Goal: Task Accomplishment & Management: Use online tool/utility

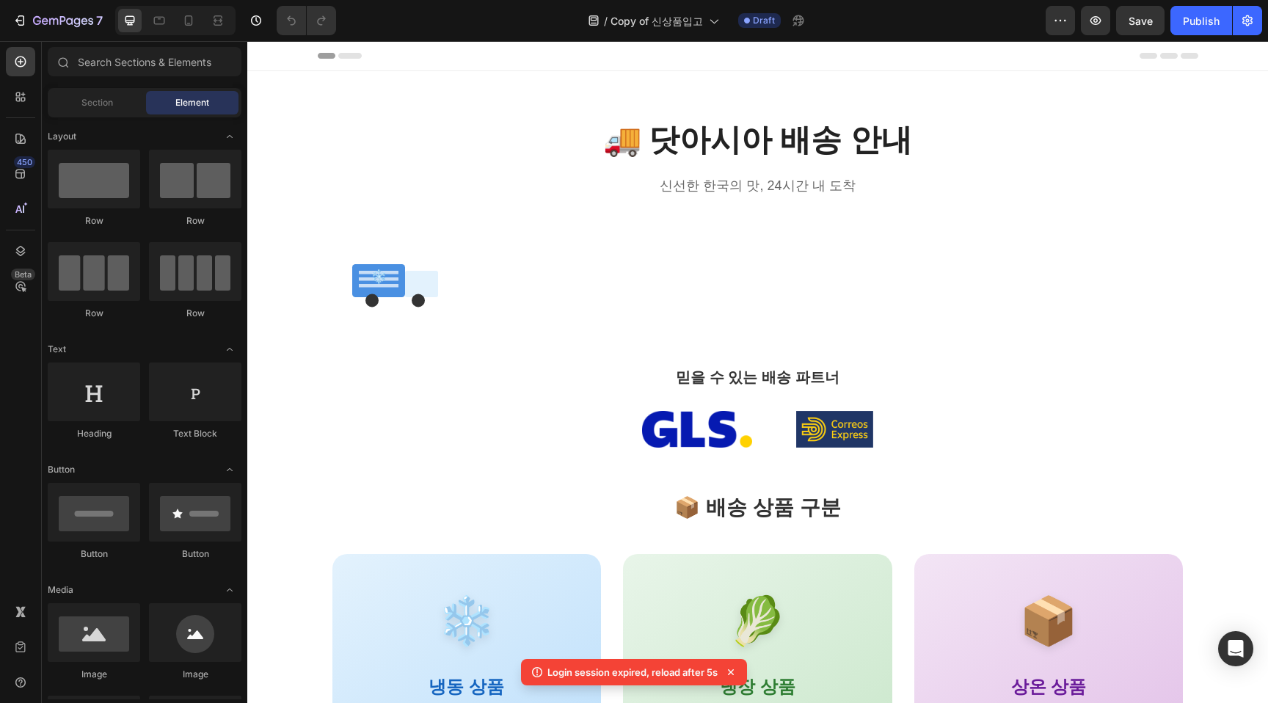
click at [21, 17] on icon "button" at bounding box center [13, 9] width 15 height 15
click at [1103, 24] on icon "button" at bounding box center [1096, 20] width 15 height 15
click at [90, 111] on div "Section" at bounding box center [97, 102] width 92 height 23
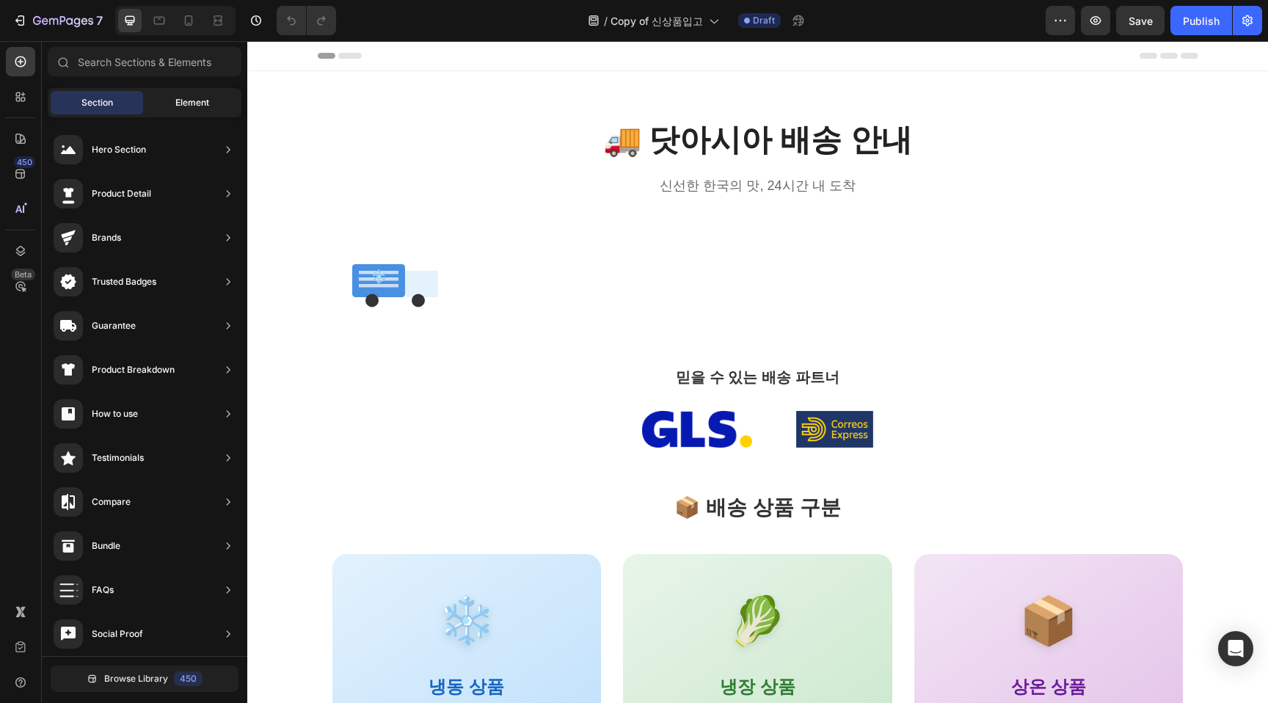
click at [192, 107] on span "Element" at bounding box center [192, 102] width 34 height 13
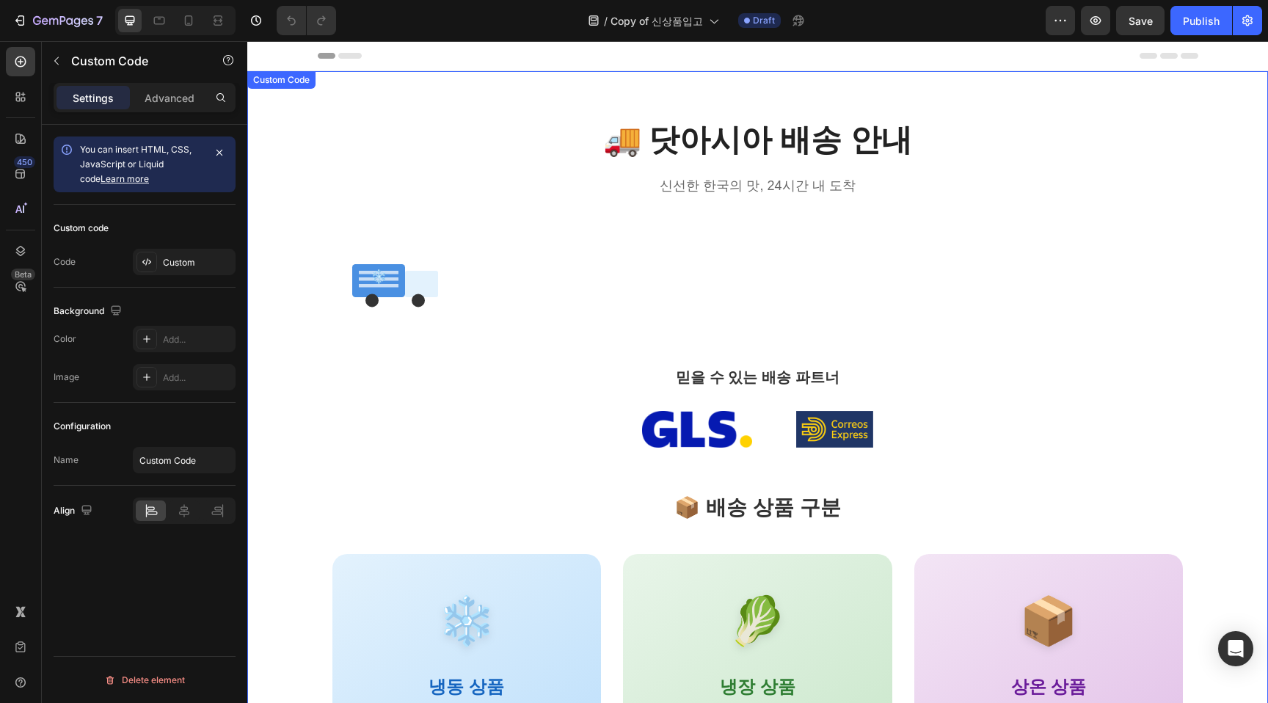
click at [21, 17] on icon "button" at bounding box center [13, 9] width 15 height 15
click at [460, 144] on h1 "🚚 닷아시아 배송 안내" at bounding box center [757, 139] width 851 height 49
click at [178, 91] on p "Advanced" at bounding box center [170, 97] width 50 height 15
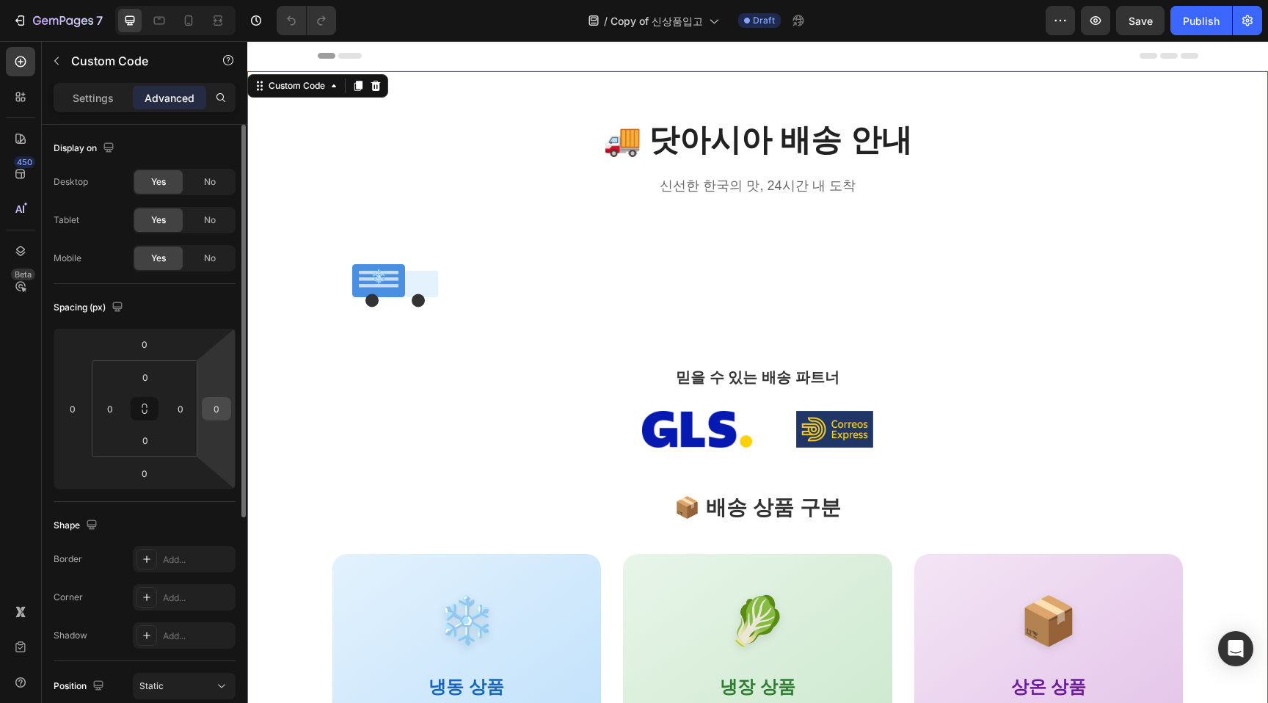
click at [215, 415] on input "0" at bounding box center [217, 409] width 22 height 22
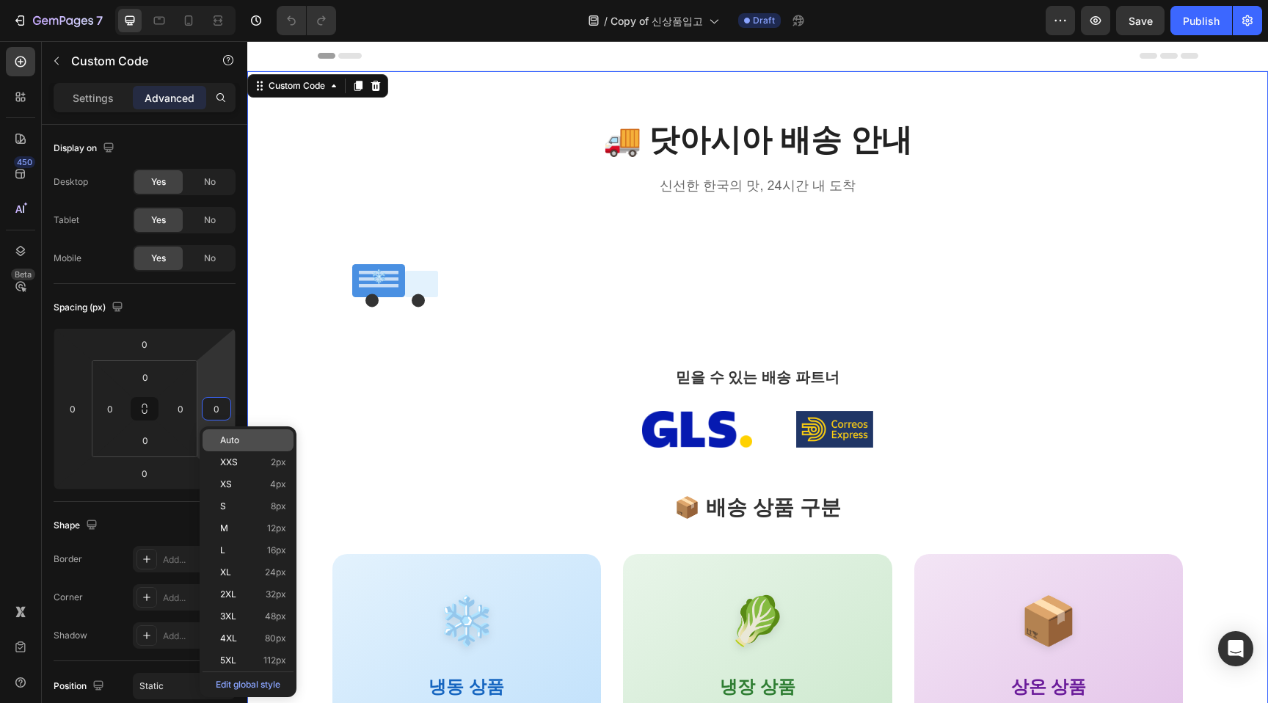
click at [235, 442] on span "Auto" at bounding box center [229, 440] width 19 height 10
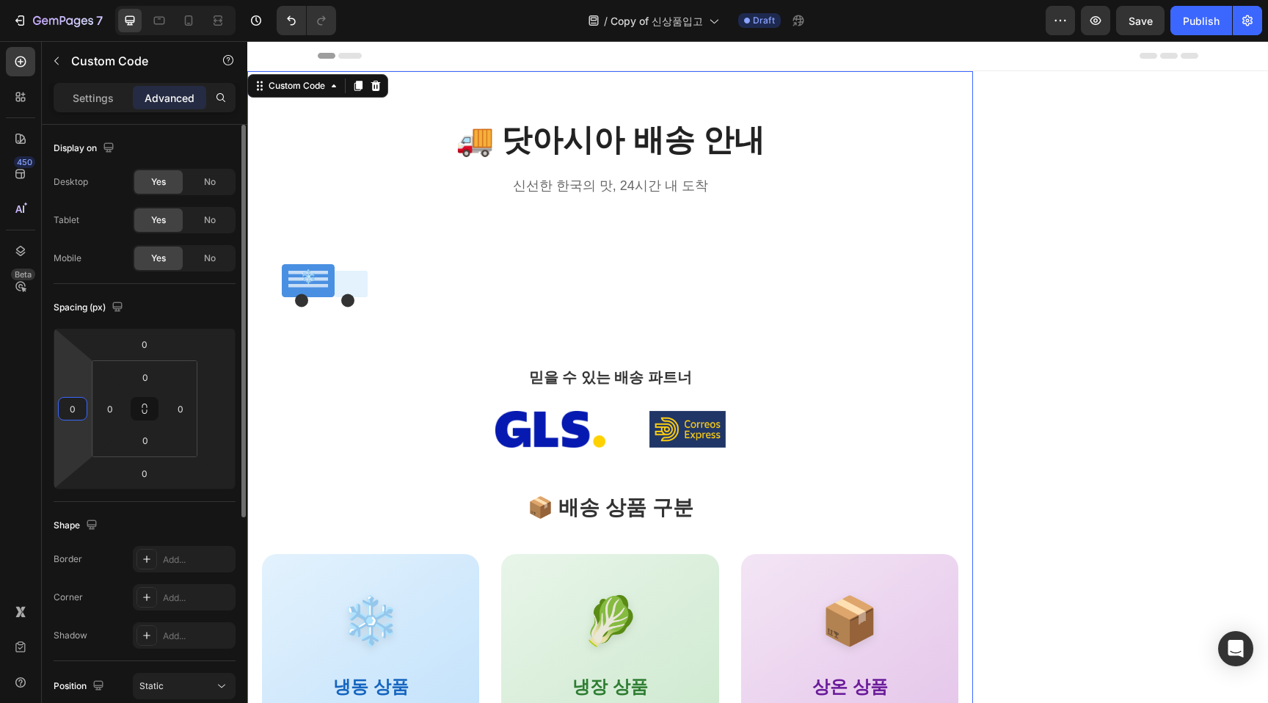
click at [77, 417] on input "0" at bounding box center [73, 409] width 22 height 22
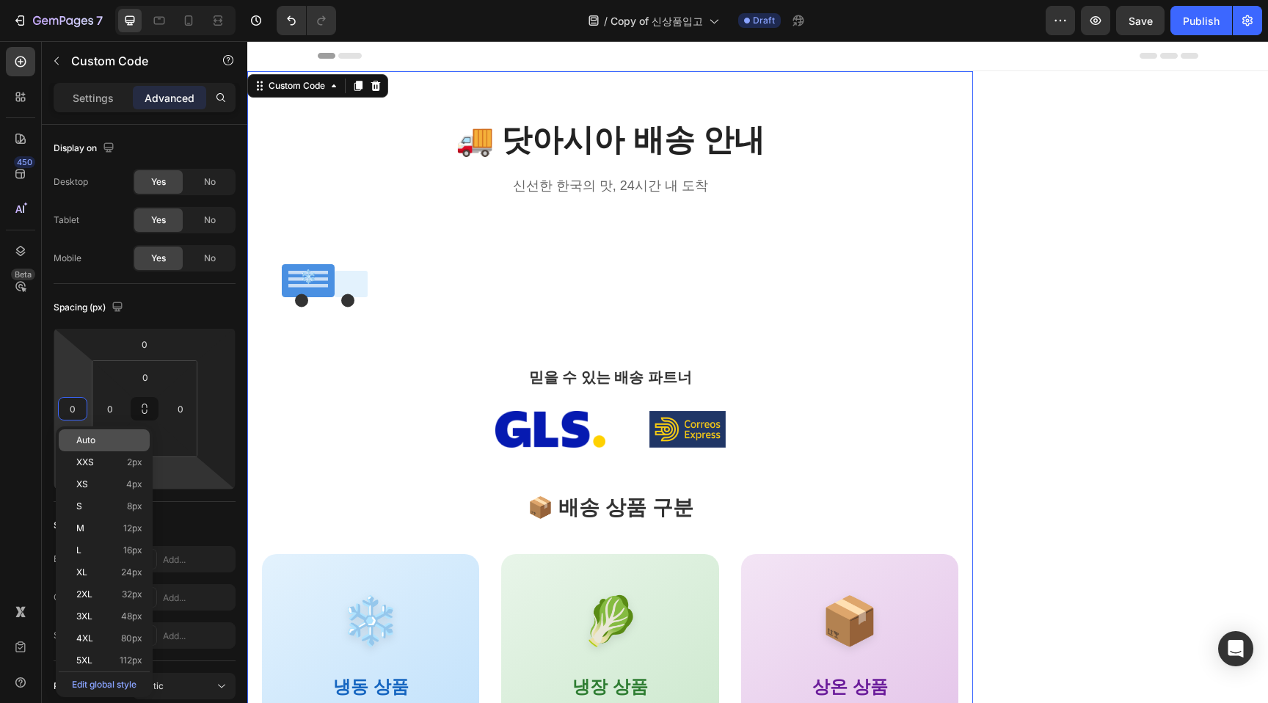
click at [98, 446] on div "Auto" at bounding box center [104, 440] width 91 height 22
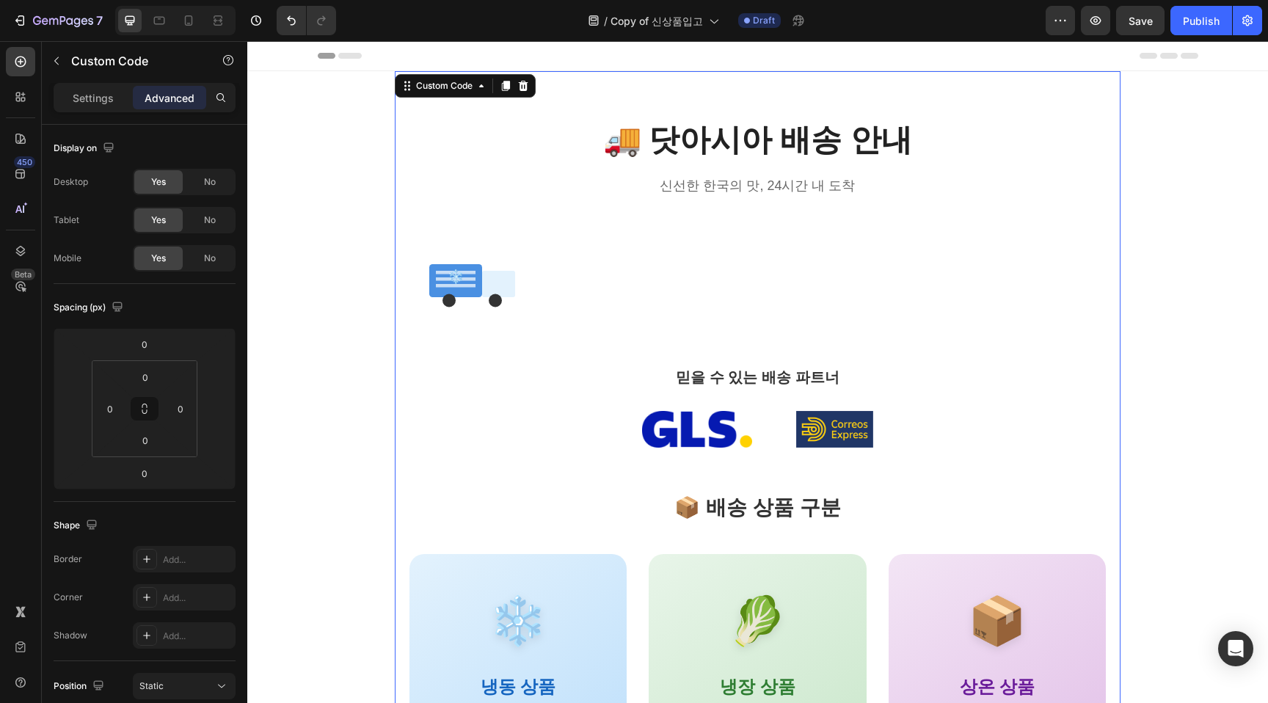
click at [1090, 39] on div "7 Version history / Copy of 신상품입고 Draft Preview Save Publish" at bounding box center [634, 21] width 1268 height 42
click at [1092, 33] on button "button" at bounding box center [1095, 20] width 29 height 29
click at [947, 297] on div "❄️" at bounding box center [758, 277] width 697 height 88
click at [186, 0] on html "7 Version history / Copy of 신상품입고 Draft Preview Save Publish 450 Beta Sections(…" at bounding box center [634, 0] width 1268 height 0
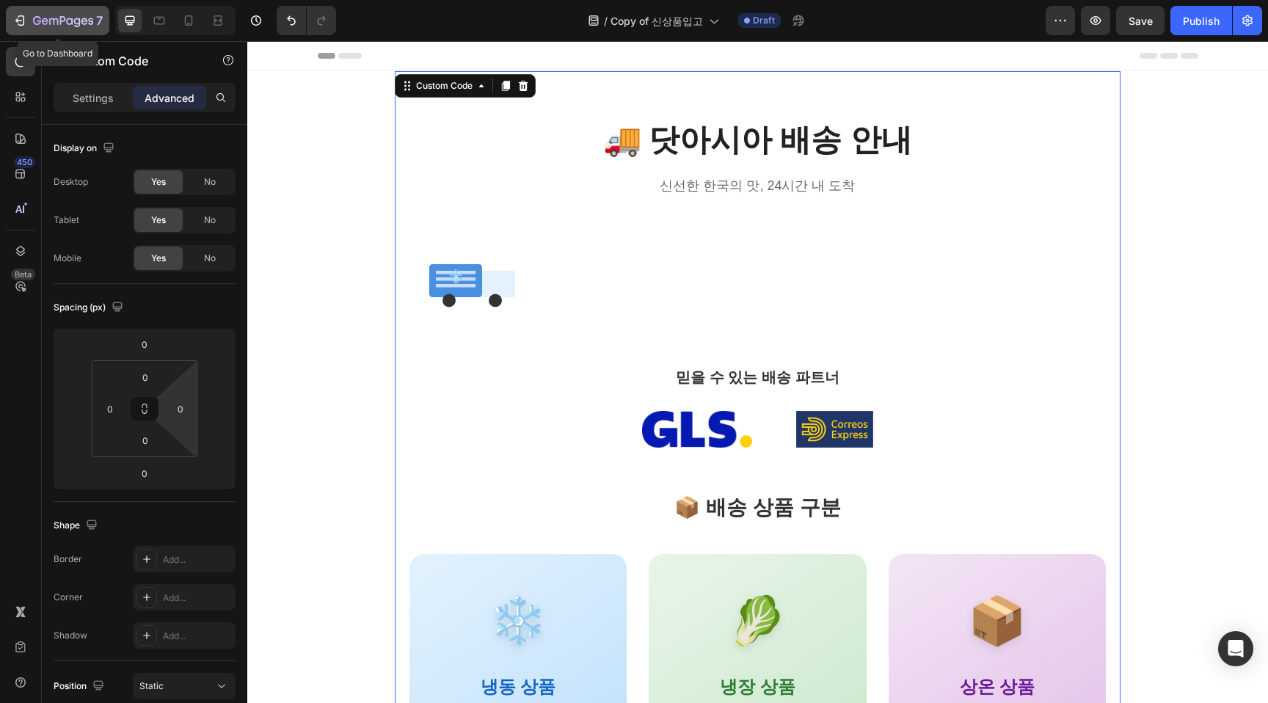
click at [26, 21] on icon "button" at bounding box center [19, 20] width 15 height 15
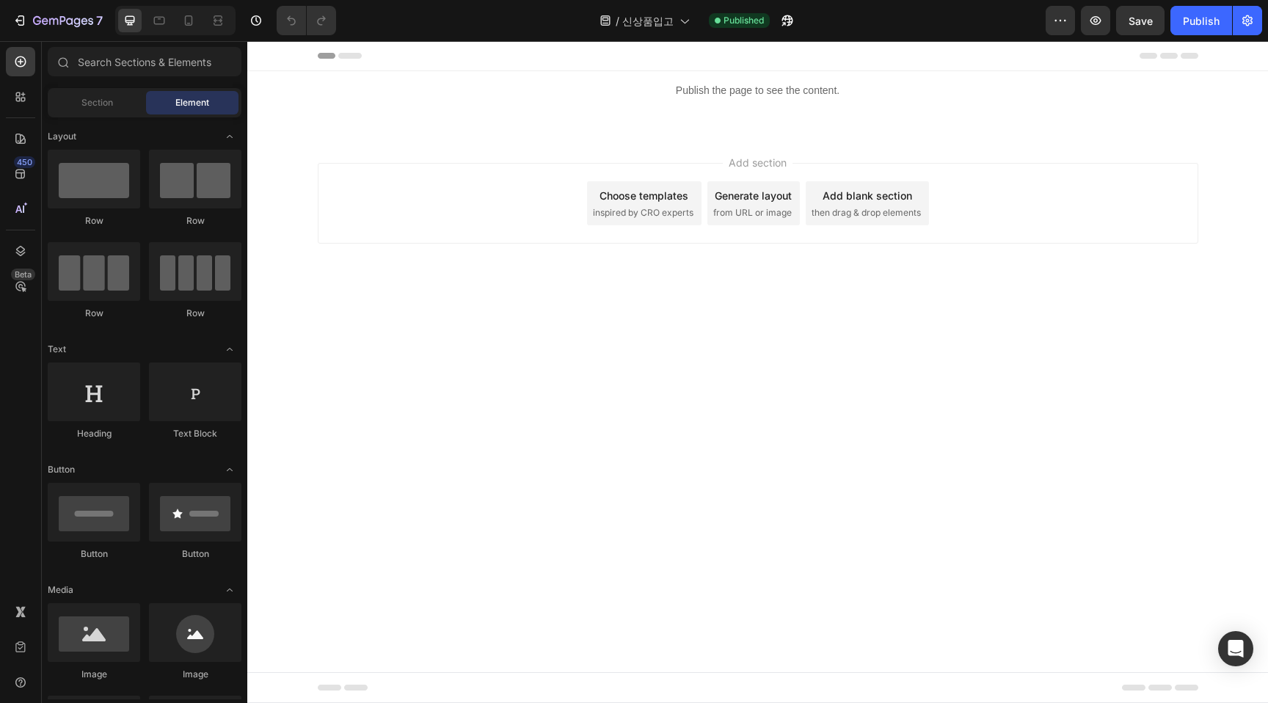
click at [787, 55] on div "Header" at bounding box center [758, 55] width 881 height 29
click at [738, 88] on p "Publish the page to see the content." at bounding box center [757, 90] width 1021 height 15
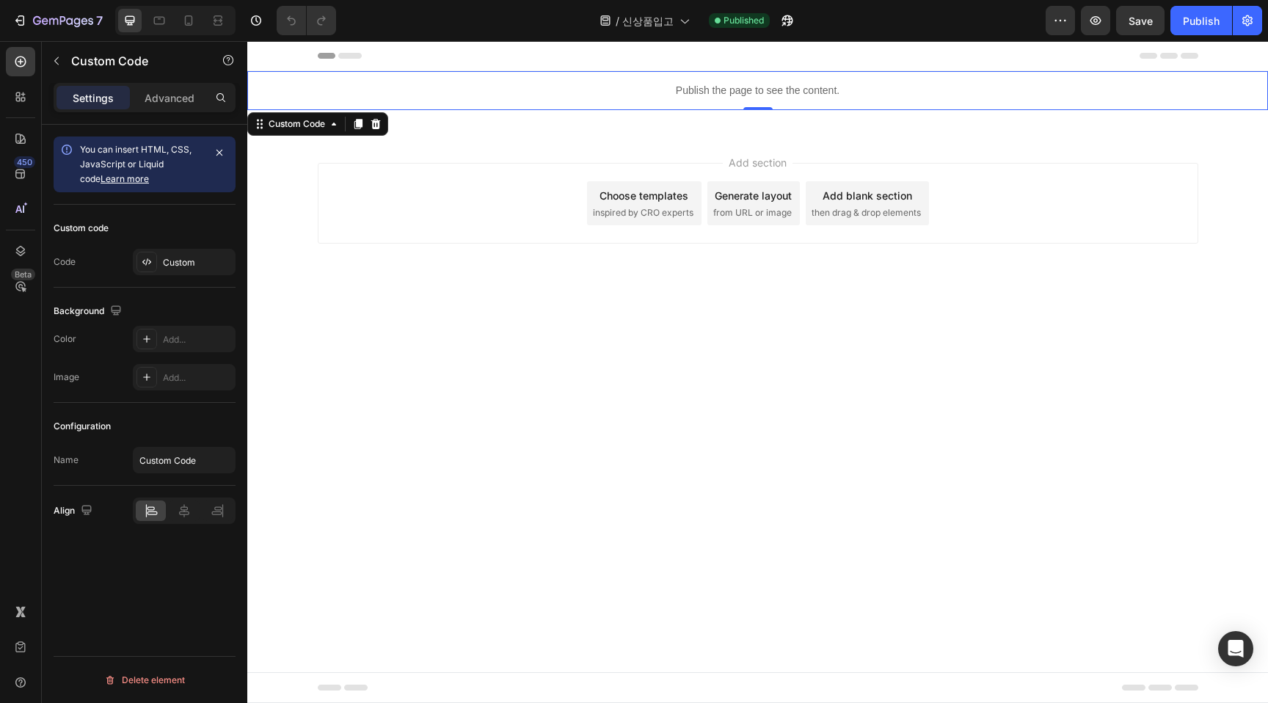
click at [26, 21] on button "button" at bounding box center [13, 10] width 26 height 21
click at [1102, 23] on icon "button" at bounding box center [1096, 20] width 15 height 15
click at [818, 81] on div "Publish the page to see the content." at bounding box center [757, 90] width 1021 height 39
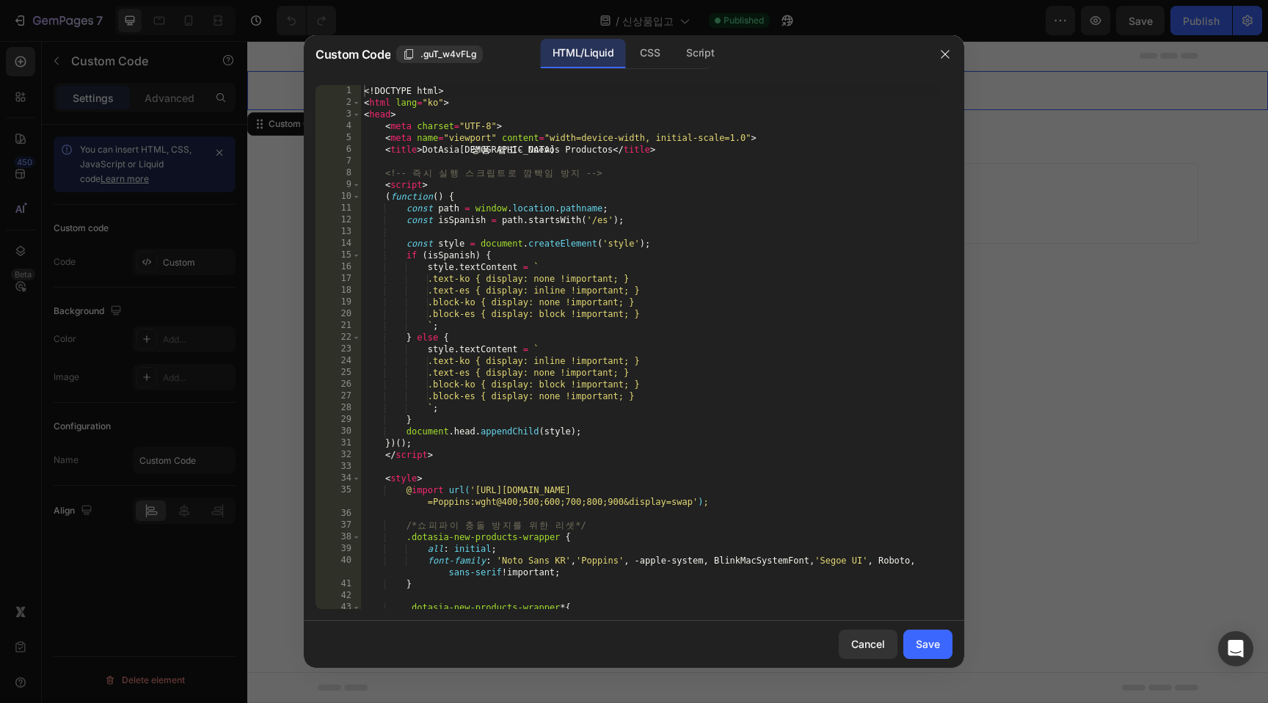
click at [662, 286] on div "<! DOCTYPE html > < html lang = "ko" > < head > < meta charset = "UTF-8" > < me…" at bounding box center [651, 359] width 581 height 548
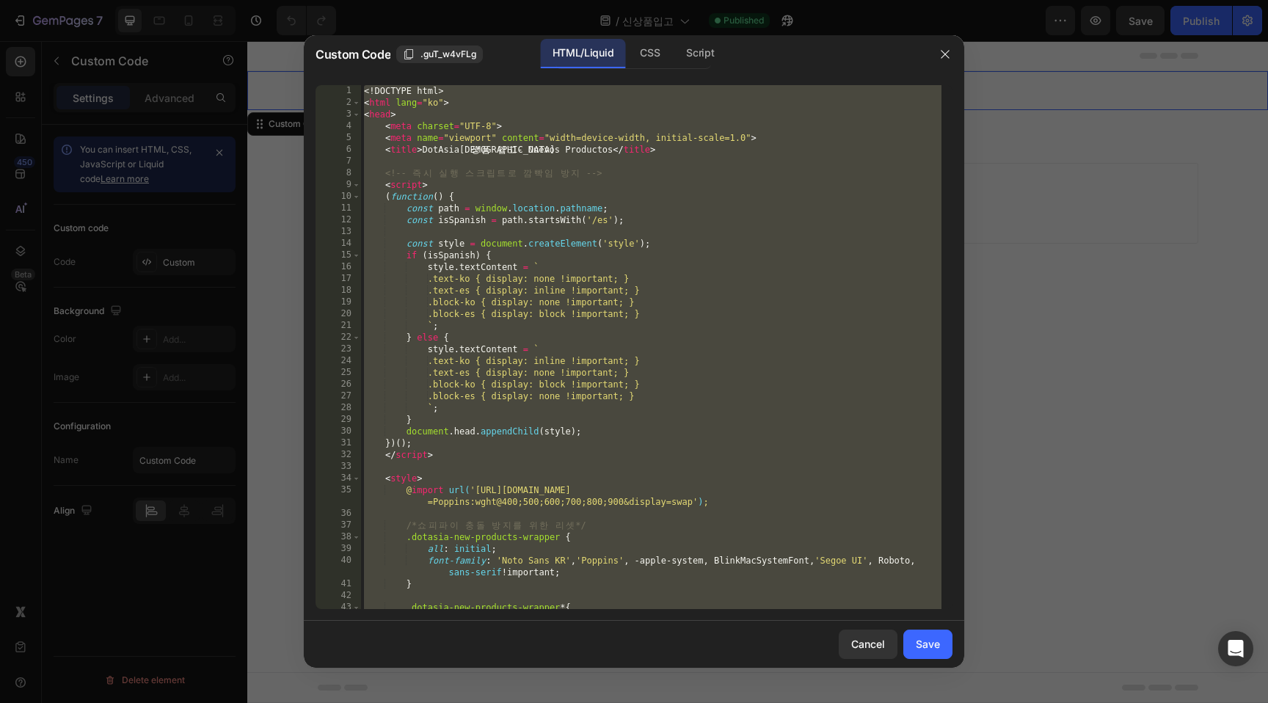
click at [711, 261] on div "<! DOCTYPE html > < html lang = "ko" > < head > < meta charset = "UTF-8" > < me…" at bounding box center [651, 359] width 581 height 548
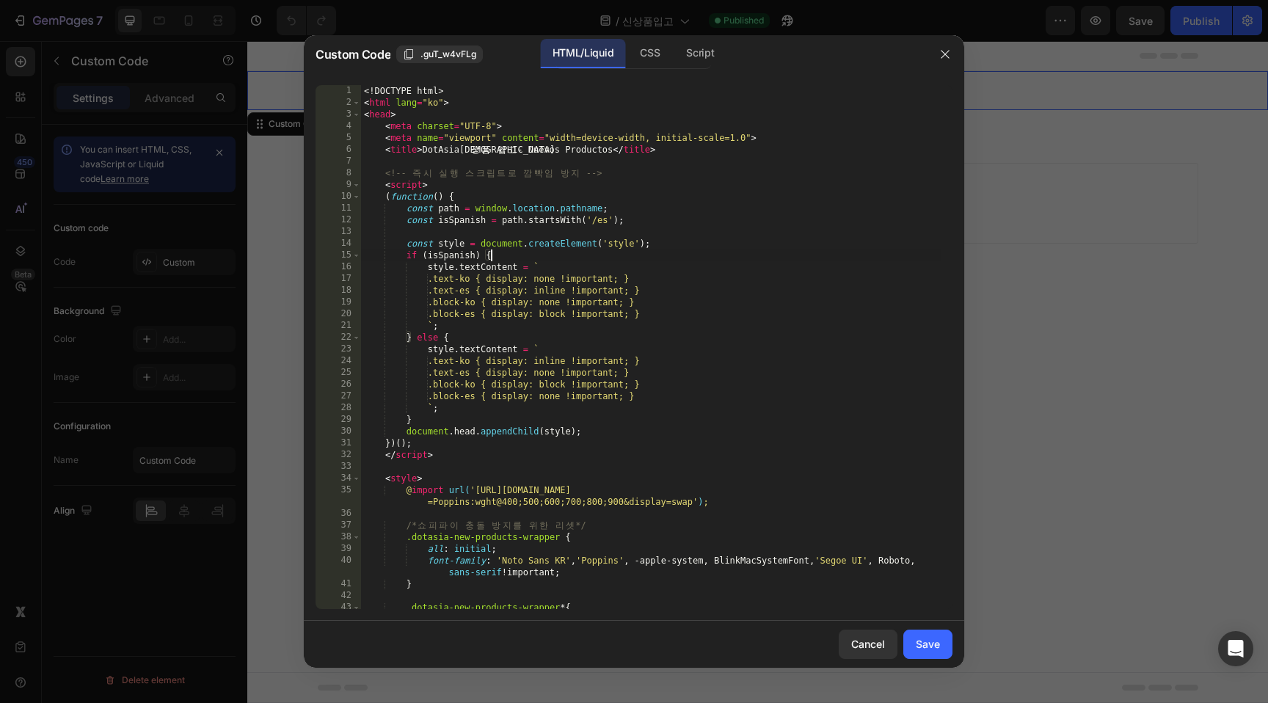
type textarea "</body> </html>"
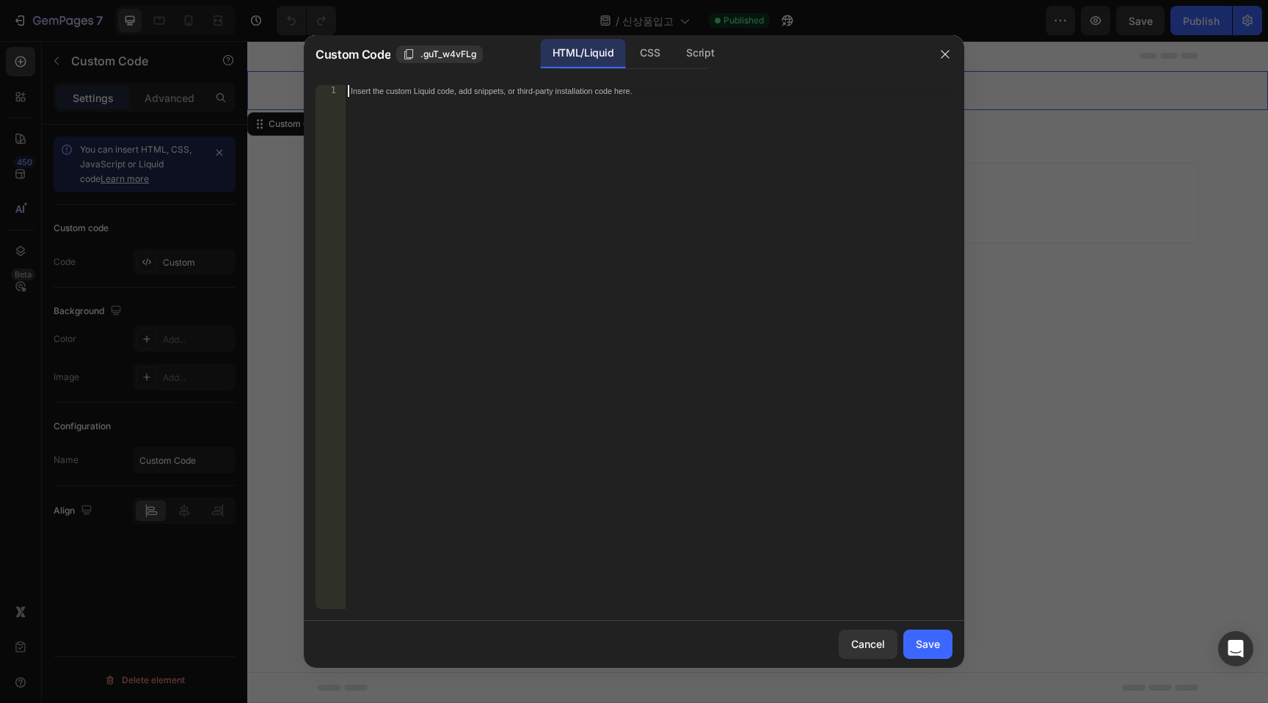
paste textarea "</html>"
type textarea "</html>"
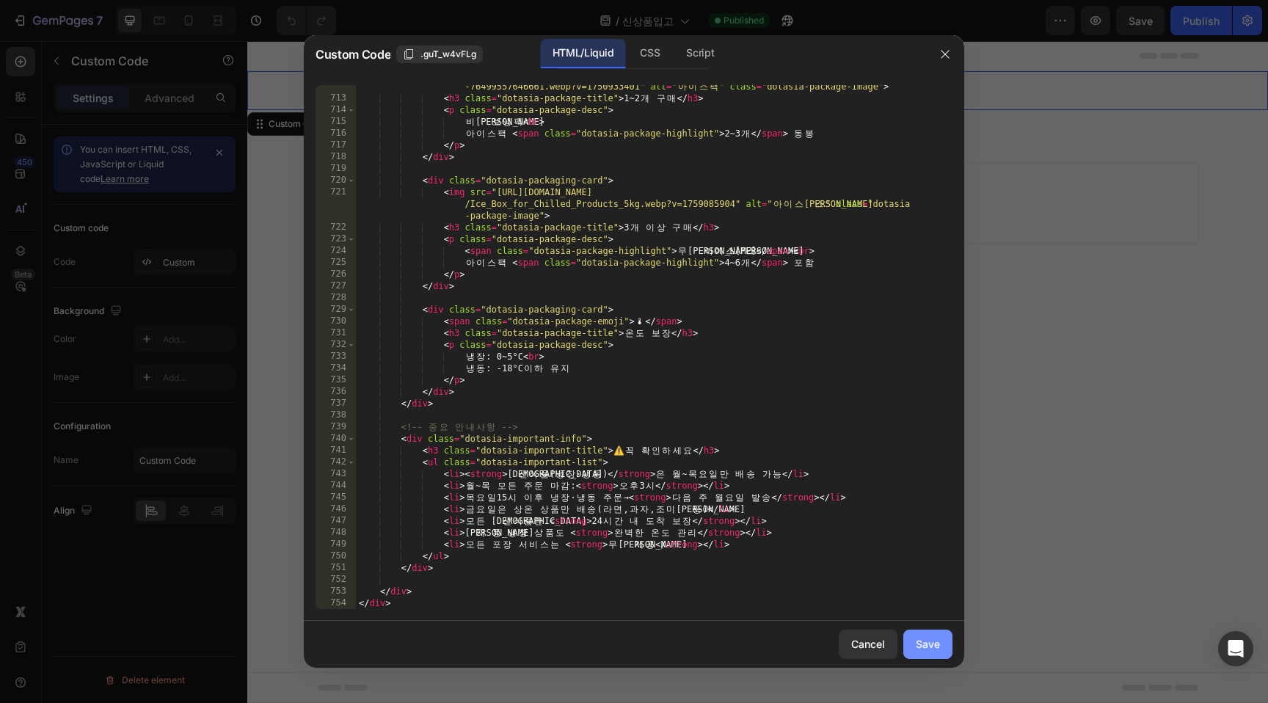
click at [944, 652] on button "Save" at bounding box center [928, 644] width 49 height 29
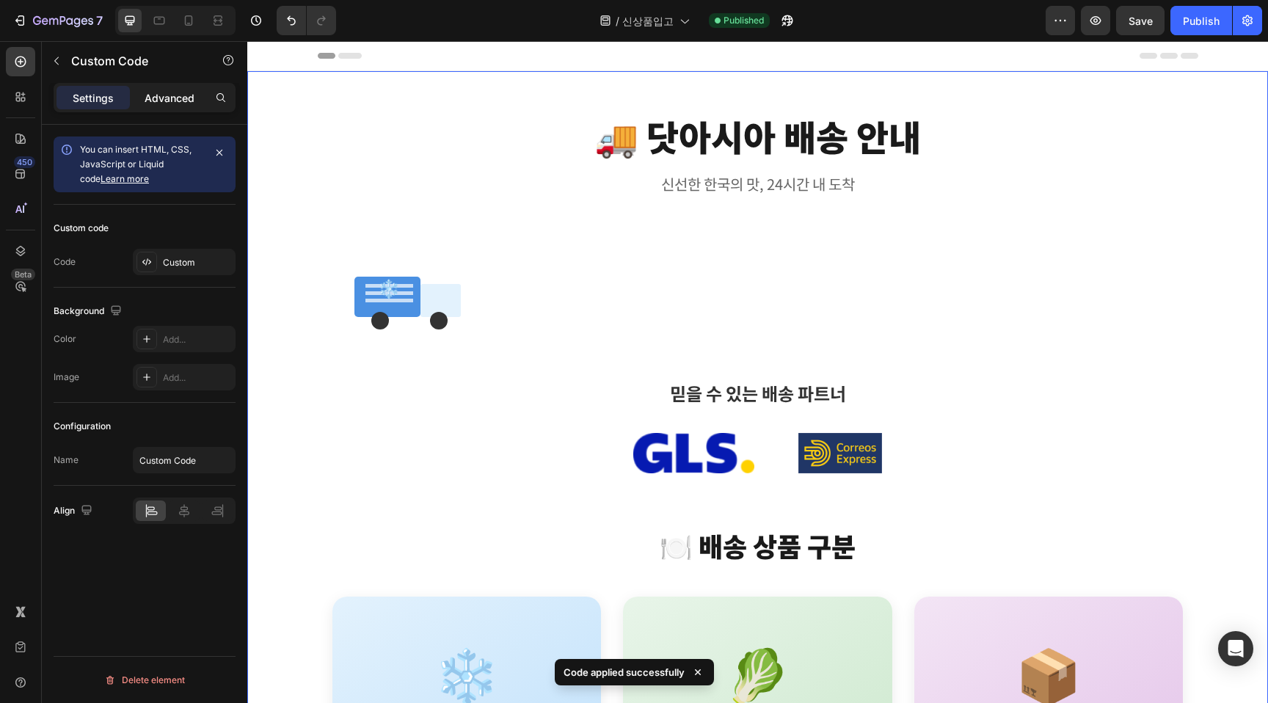
click at [170, 92] on p "Advanced" at bounding box center [170, 97] width 50 height 15
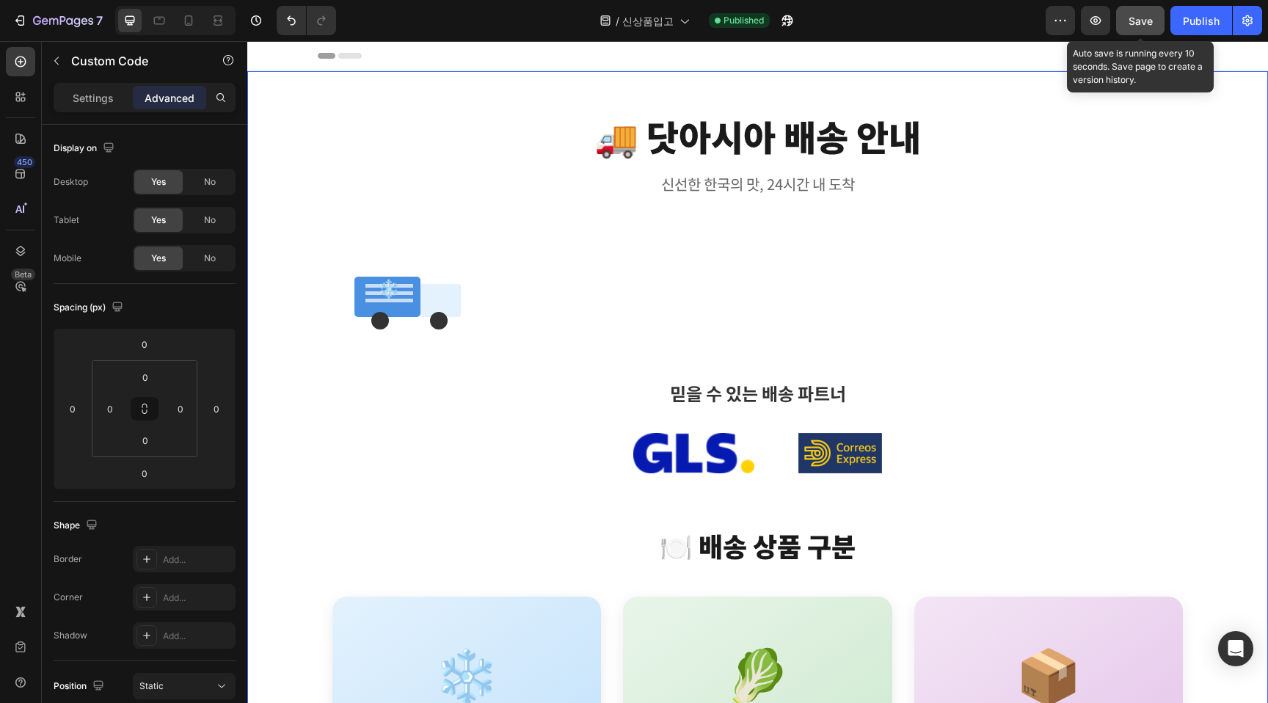
click at [1132, 26] on span "Save" at bounding box center [1141, 21] width 24 height 12
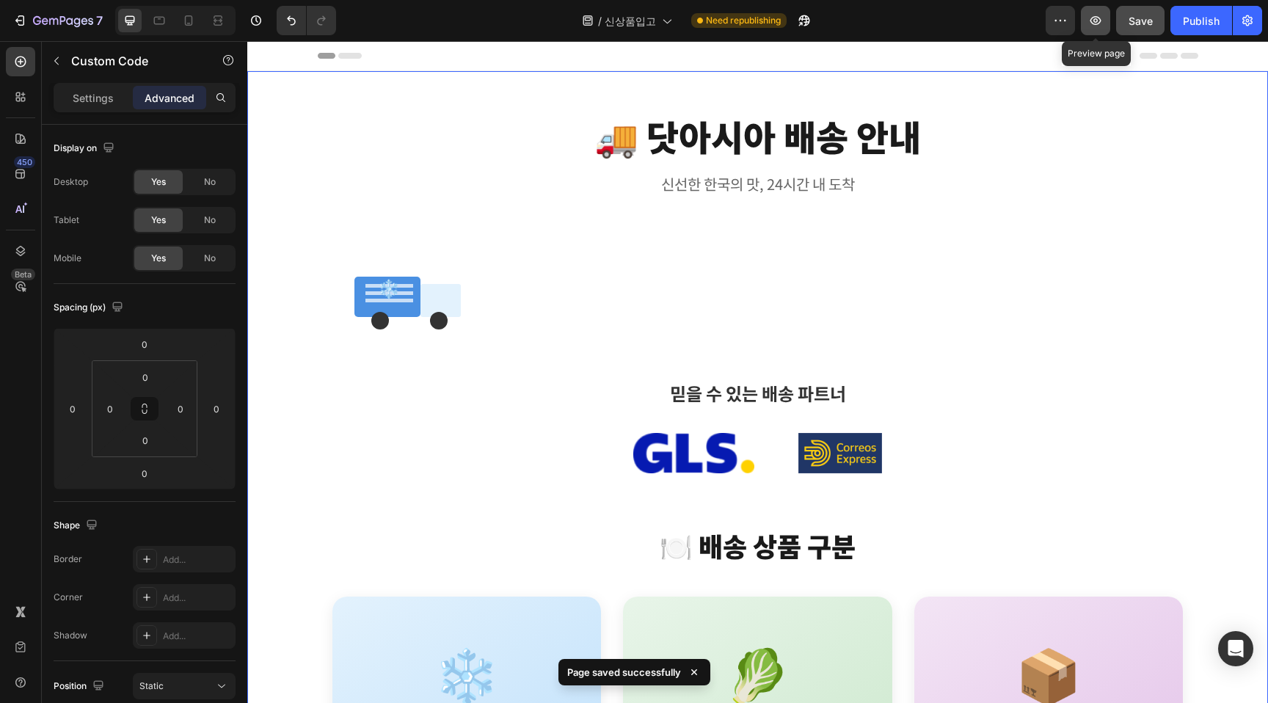
click at [1098, 29] on button "button" at bounding box center [1095, 20] width 29 height 29
